Goal: Communication & Community: Answer question/provide support

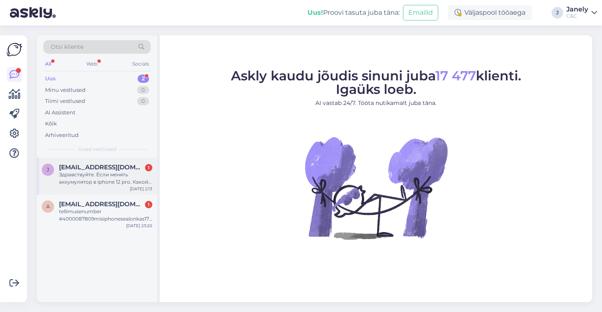
click at [126, 181] on div "Здравствуйте. Если менять аккумулятор в iphone 12 pro. Какой будет аккумулятор?…" at bounding box center [105, 178] width 93 height 15
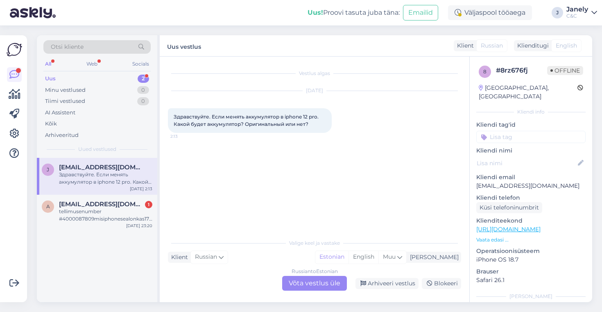
click at [325, 288] on div "Russian to Estonian Võta vestlus üle" at bounding box center [314, 283] width 65 height 15
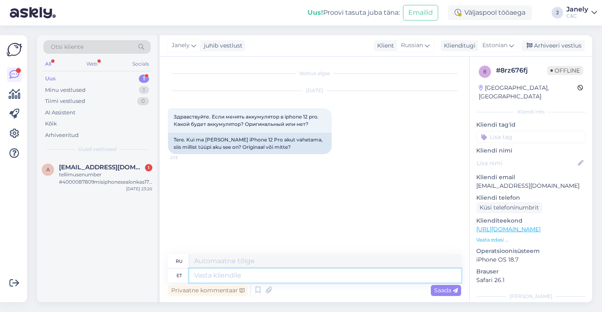
click at [314, 277] on textarea at bounding box center [325, 275] width 272 height 14
type textarea "Tere!"
type textarea "Привет!"
type textarea "Tere! Meie"
type textarea "Привет! Мы"
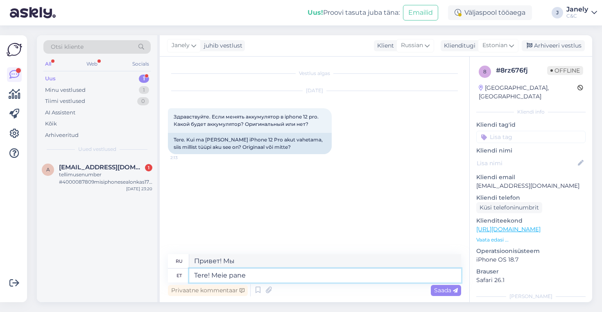
type textarea "Tere! Meie pane"
type textarea "Привет! Наше место"
type textarea "Tere! Meie"
type textarea "Привет! Мы"
type textarea "Tere! Meie paneme o"
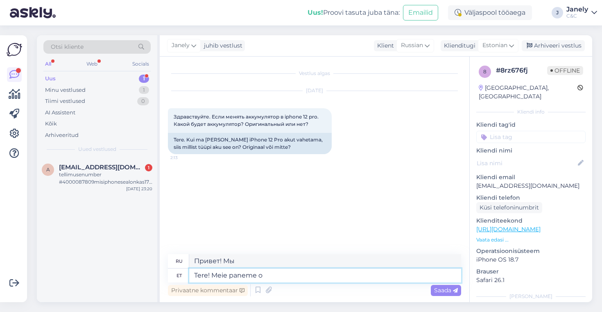
type textarea "Привет! Мы поставим"
type textarea "Tere! Meie paneme originaalakusi"
type textarea "Здравствуйте! Мы устанавливаем оригинальные аккумуляторы."
type textarea "Tere! Meie paneme originaalakusi"
